Goal: Find specific page/section: Find specific page/section

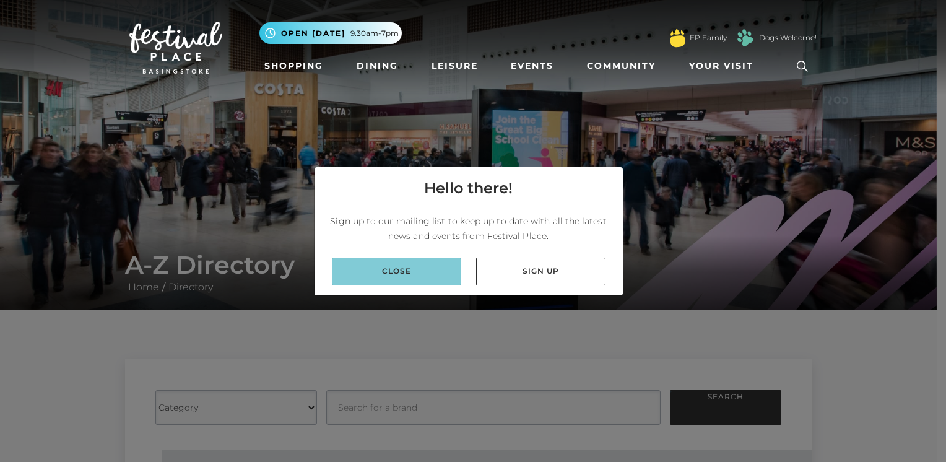
click at [406, 268] on link "Close" at bounding box center [396, 272] width 129 height 28
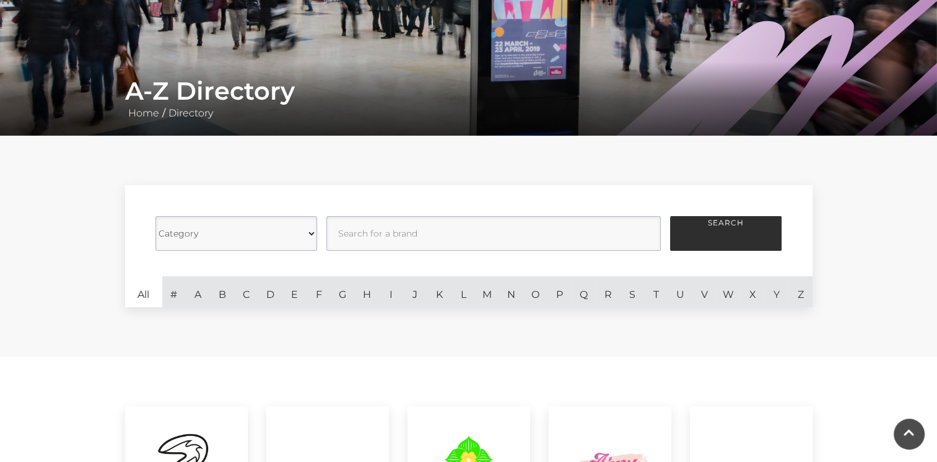
scroll to position [245, 0]
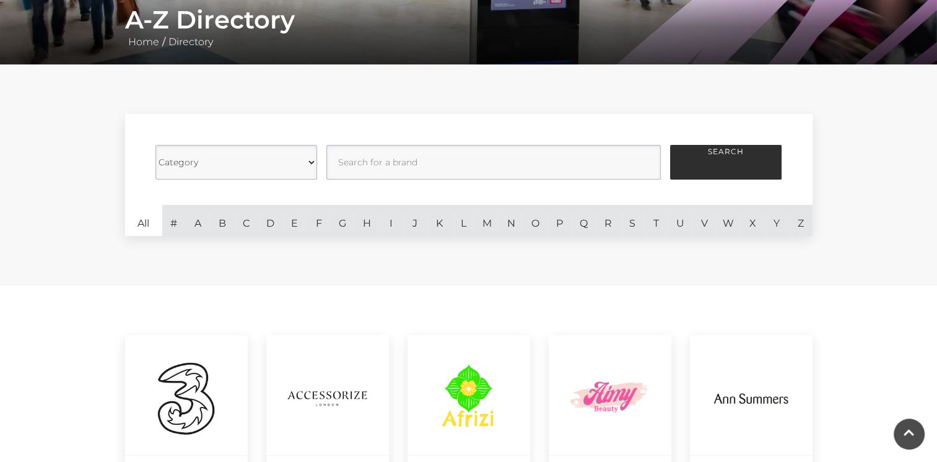
click at [305, 159] on select "Category Cafes Restaurants Fashion Services Technology Homeware Gifts, Statione…" at bounding box center [236, 162] width 162 height 35
click at [155, 145] on select "Category Cafes Restaurants Fashion Services Technology Homeware Gifts, Statione…" at bounding box center [236, 162] width 162 height 35
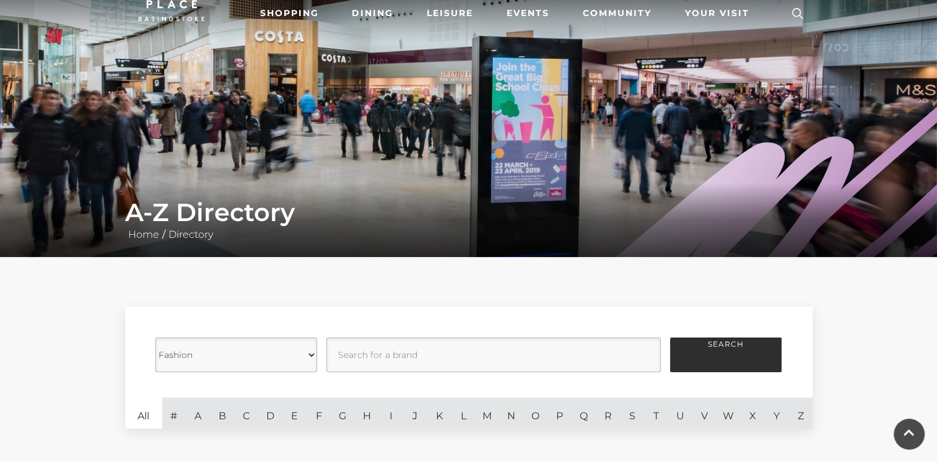
scroll to position [50, 0]
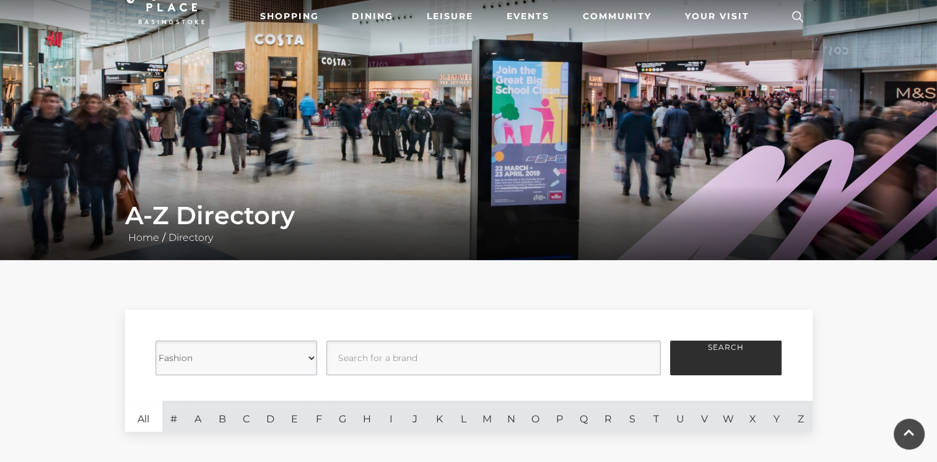
click at [269, 352] on select "Category Cafes Restaurants Fashion Services Technology Homeware Gifts, Statione…" at bounding box center [236, 358] width 162 height 35
select select "20836"
click at [155, 341] on select "Category Cafes Restaurants Fashion Services Technology Homeware Gifts, Statione…" at bounding box center [236, 358] width 162 height 35
click at [722, 354] on button "Search" at bounding box center [725, 358] width 111 height 35
